Goal: Task Accomplishment & Management: Complete application form

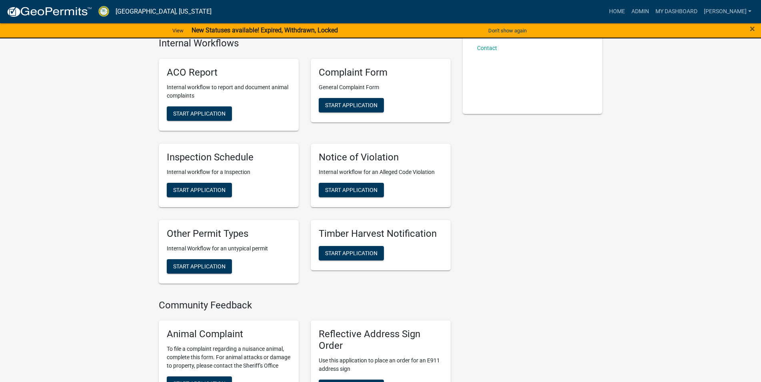
scroll to position [122, 0]
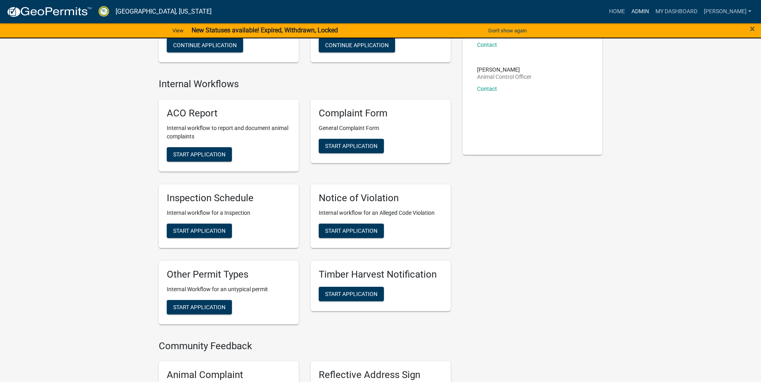
click at [653, 6] on link "Admin" at bounding box center [641, 11] width 24 height 15
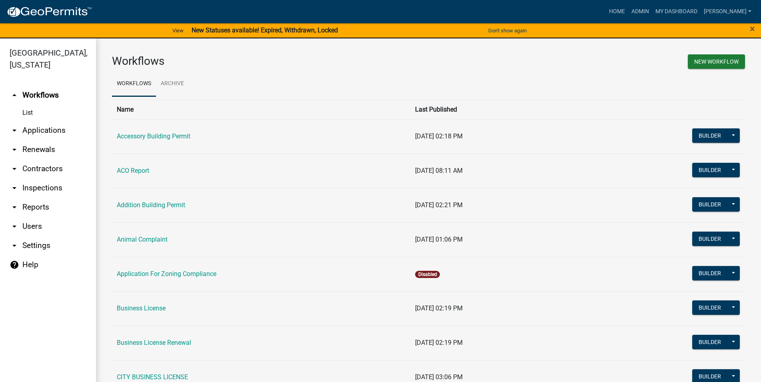
click at [38, 191] on link "arrow_drop_down Inspections" at bounding box center [48, 187] width 96 height 19
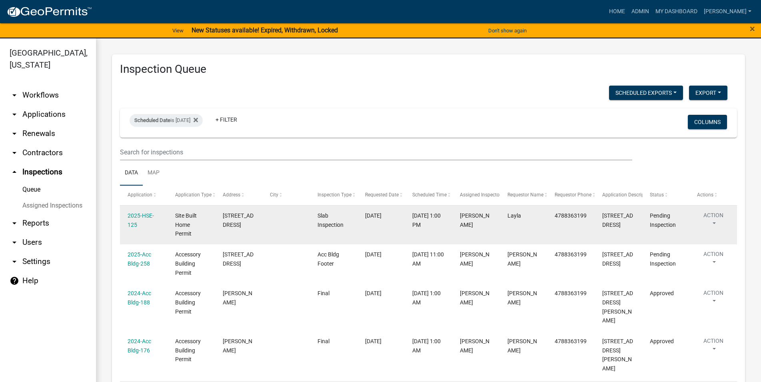
click at [146, 222] on div "2025-HSE-125" at bounding box center [144, 220] width 32 height 18
click at [144, 222] on link "2025-HSE-125" at bounding box center [141, 220] width 26 height 16
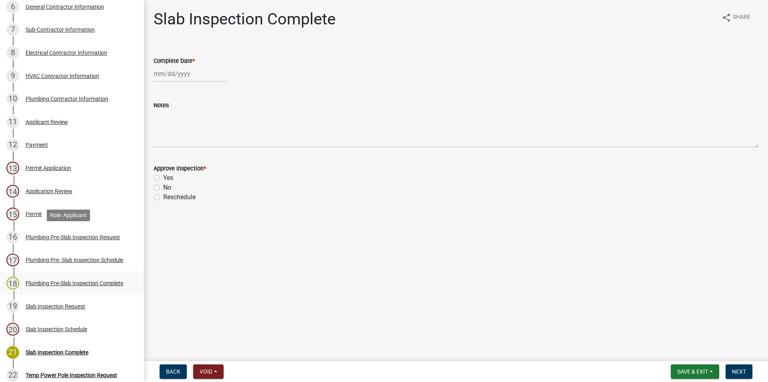
scroll to position [245, 0]
click at [98, 326] on div "20 Slab Inspection Schedule" at bounding box center [68, 328] width 125 height 13
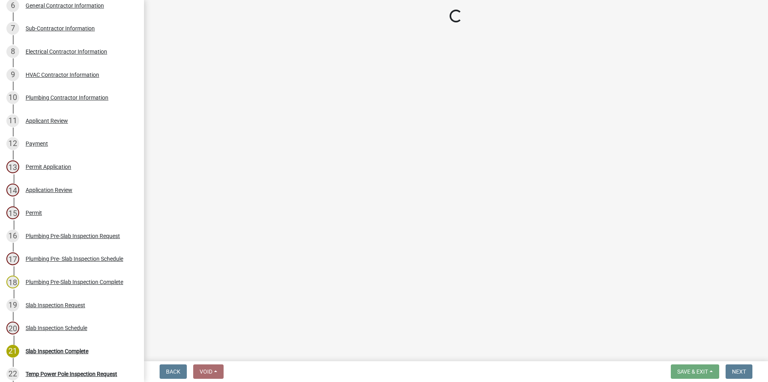
select select "a844a88f-ba44-4800-9e08-05e10520dbf6"
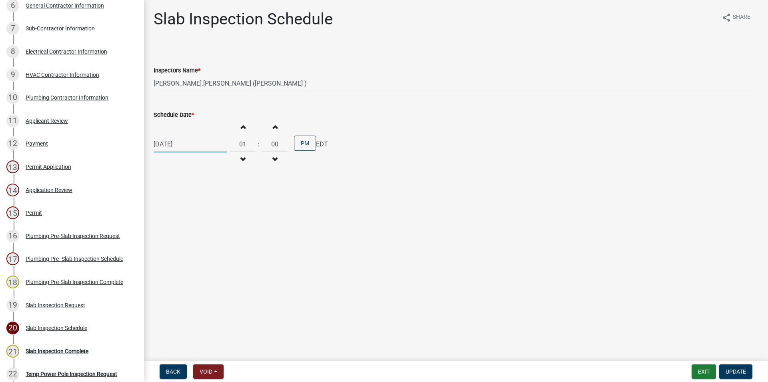
click at [193, 150] on input "[DATE]" at bounding box center [190, 144] width 73 height 16
select select "8"
select select "2025"
click at [213, 224] on div "22" at bounding box center [212, 225] width 13 height 13
type input "[DATE]"
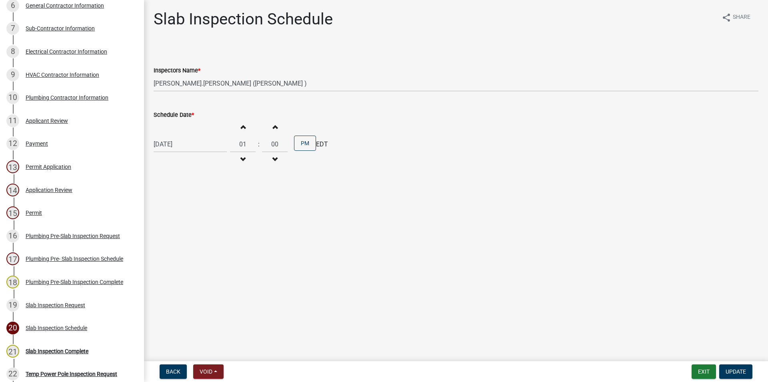
click at [753, 370] on form "Exit Update" at bounding box center [724, 372] width 64 height 14
click at [746, 371] on button "Update" at bounding box center [735, 372] width 33 height 14
